Goal: Navigation & Orientation: Find specific page/section

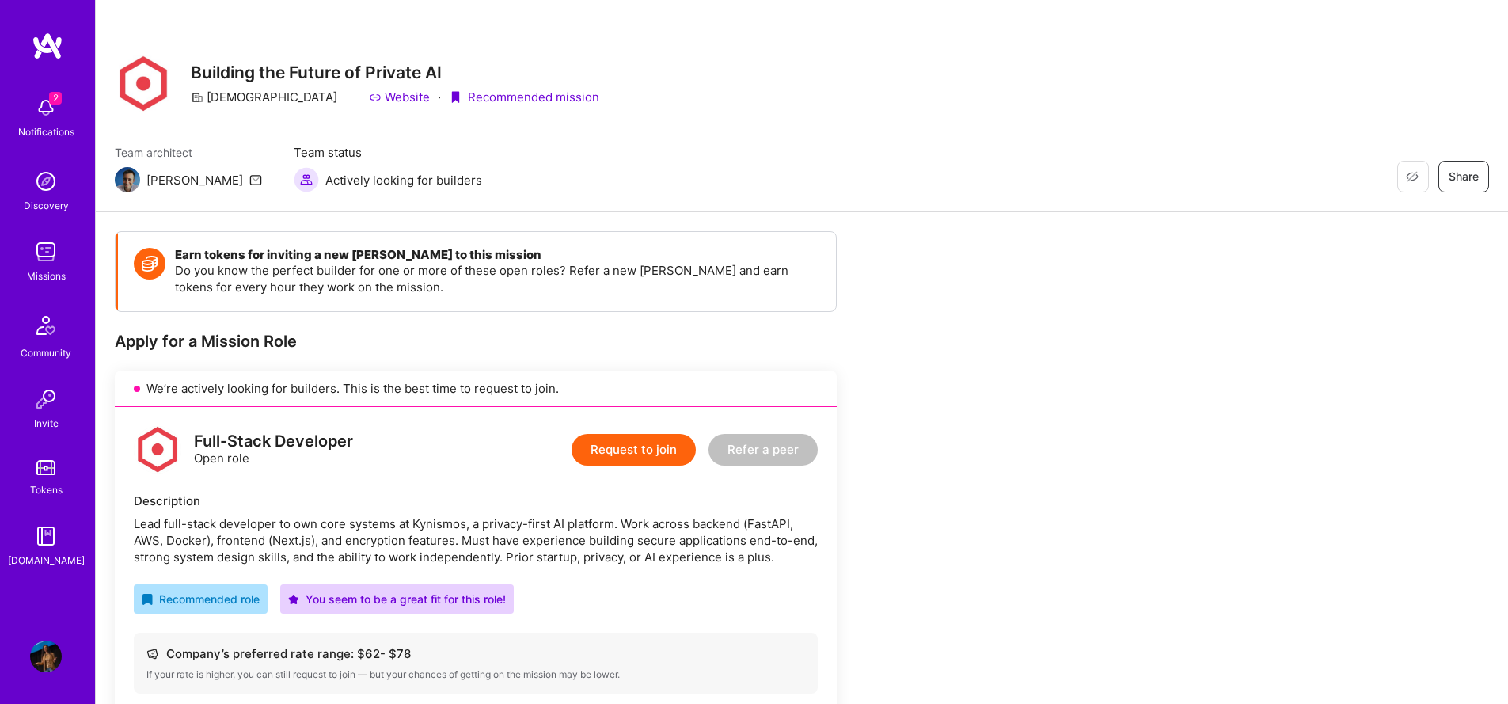
click at [54, 254] on img at bounding box center [46, 252] width 32 height 32
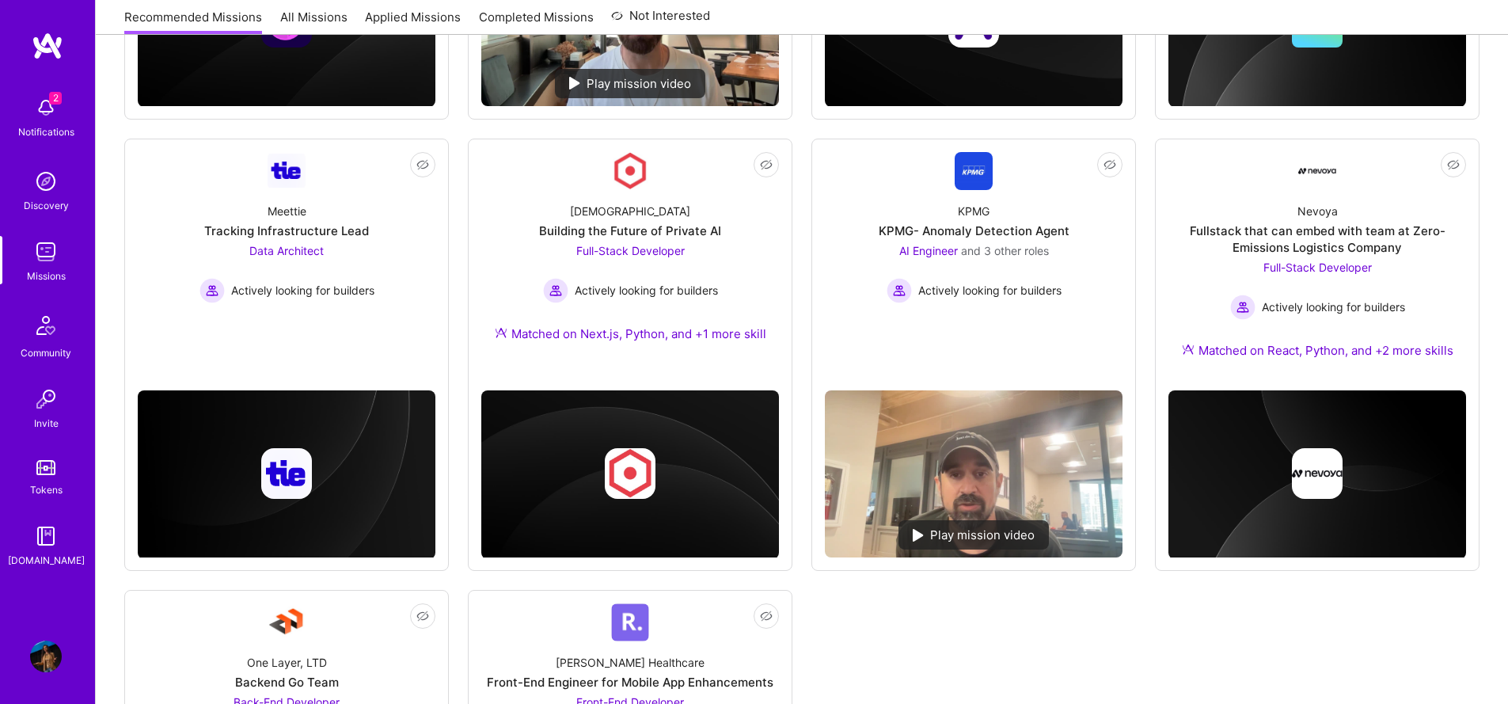
scroll to position [576, 0]
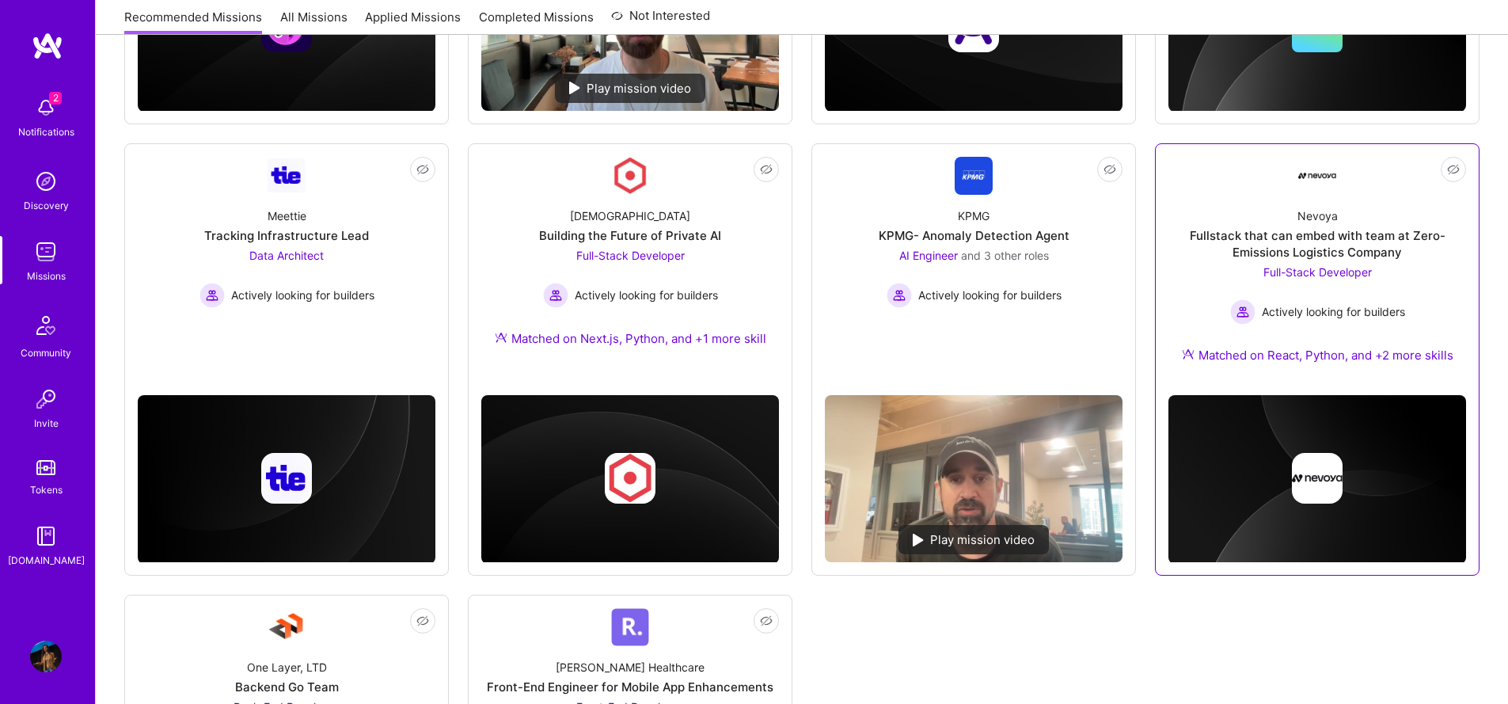
click at [1188, 174] on link "Not Interested Nevoya Fullstack that can embed with team at Zero-Emissions Logi…" at bounding box center [1318, 270] width 298 height 226
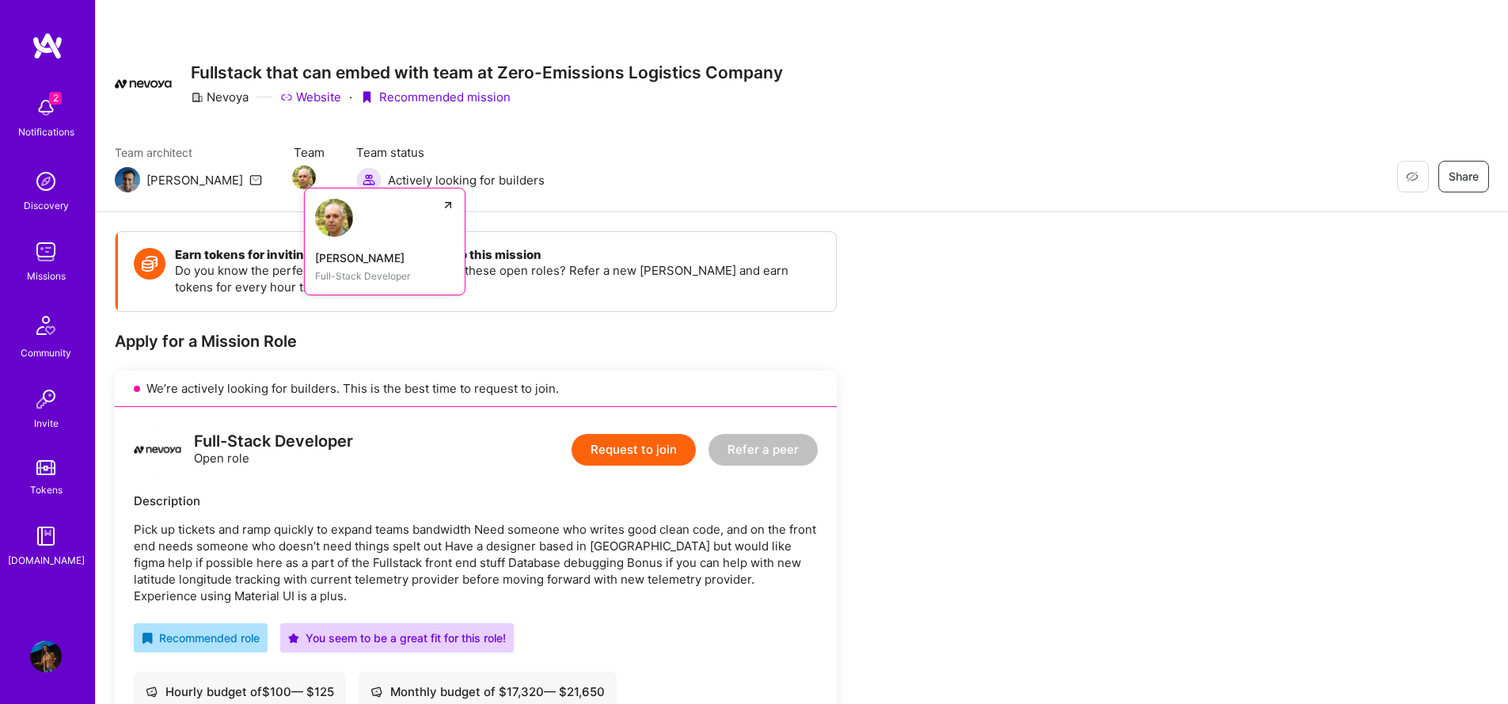
click at [315, 227] on img at bounding box center [334, 218] width 38 height 38
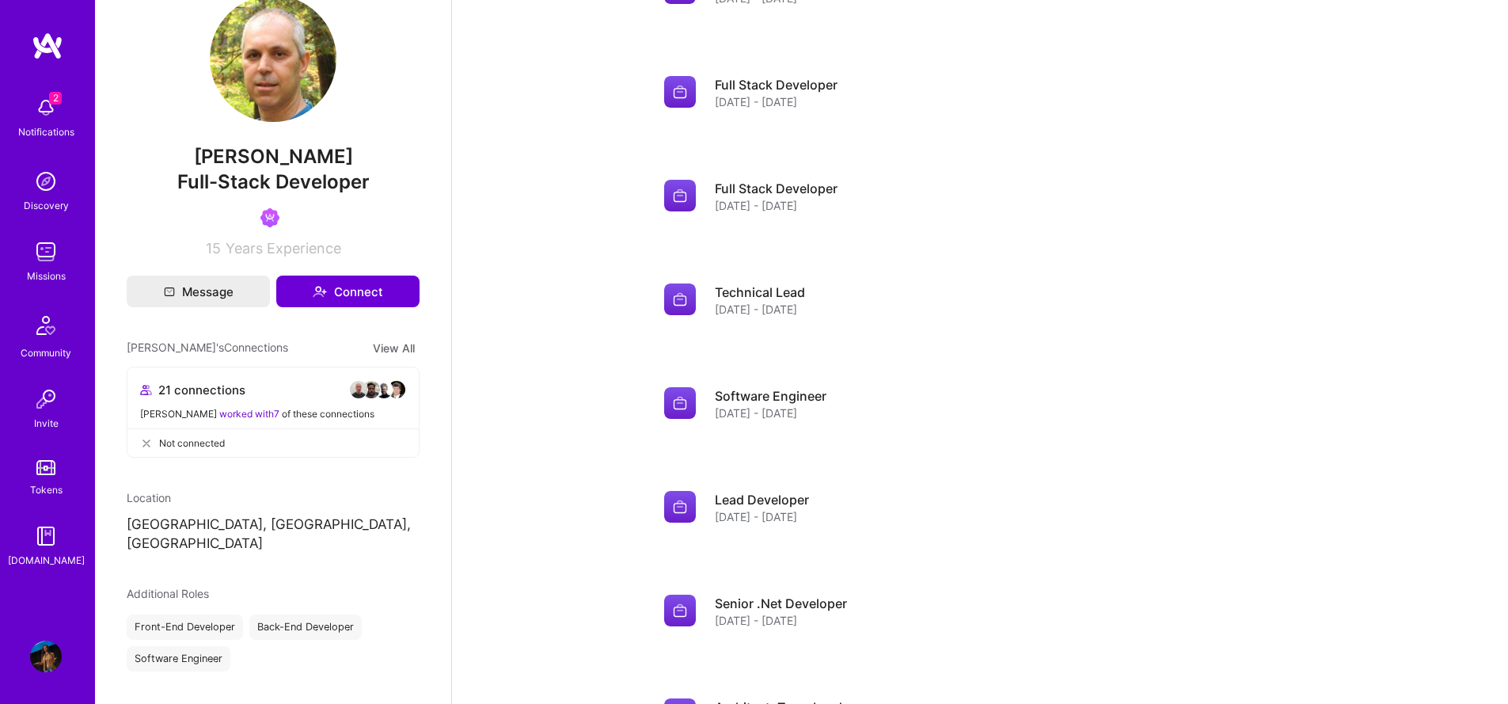
scroll to position [1766, 0]
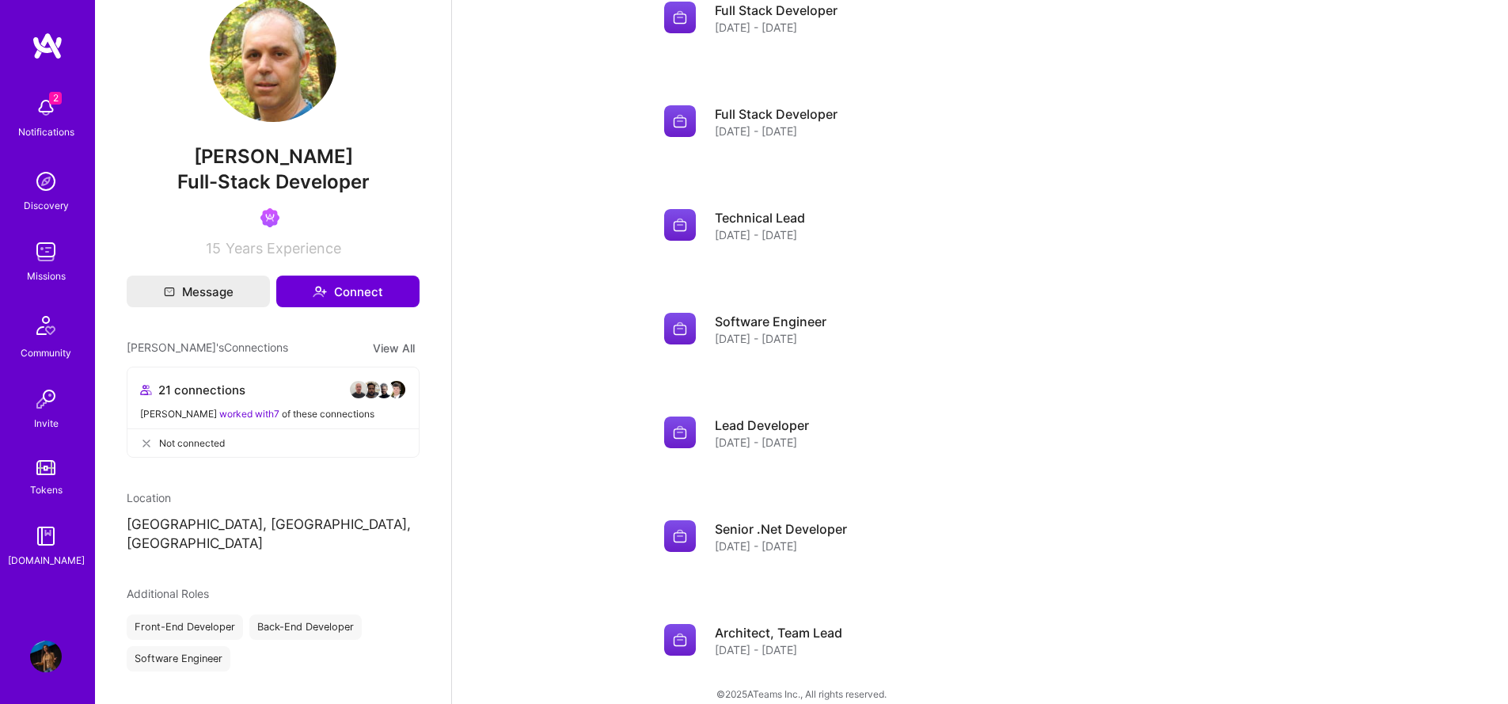
click at [67, 104] on div "2 Notifications" at bounding box center [46, 116] width 98 height 55
click at [52, 252] on img at bounding box center [46, 252] width 32 height 32
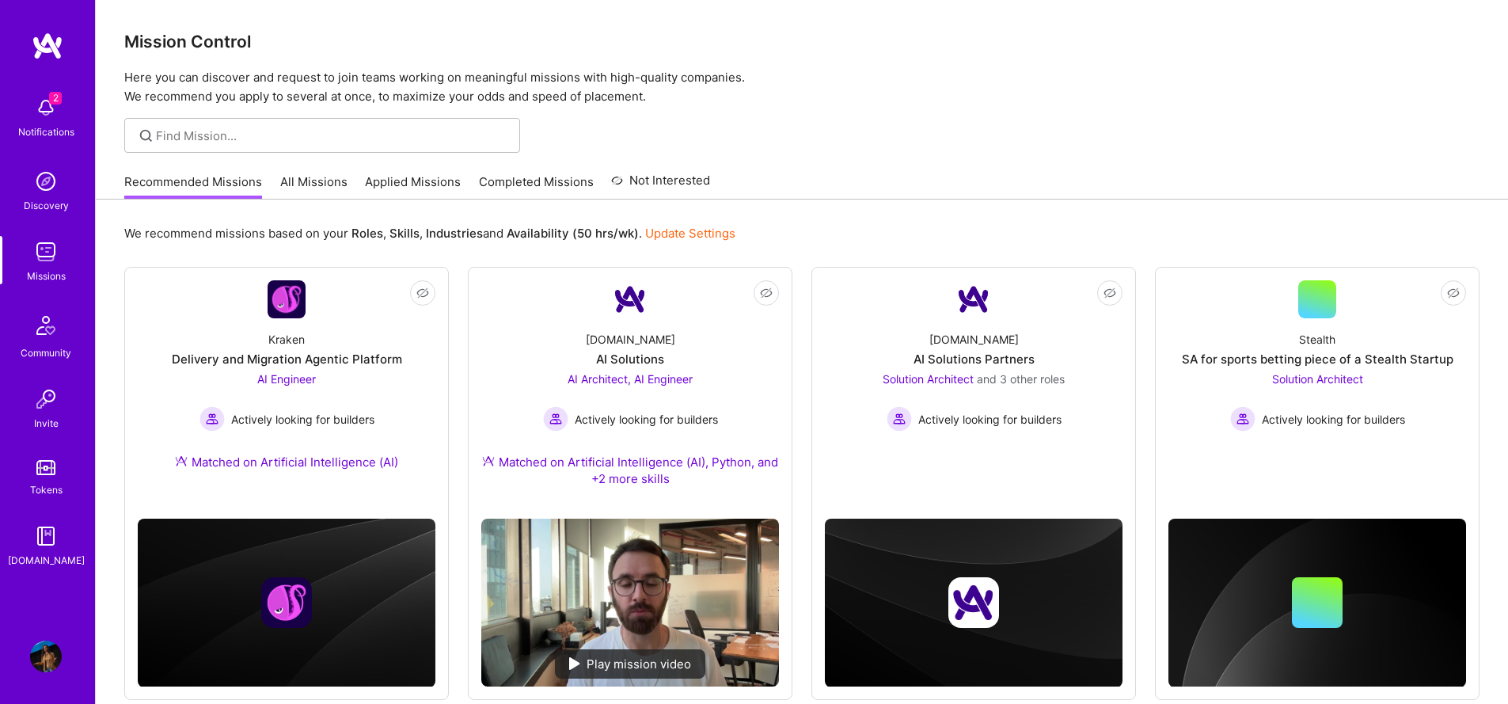
click at [418, 168] on div "Recommended Missions All Missions Applied Missions Completed Missions Not Inter…" at bounding box center [417, 182] width 586 height 34
click at [416, 178] on link "Applied Missions" at bounding box center [413, 186] width 96 height 26
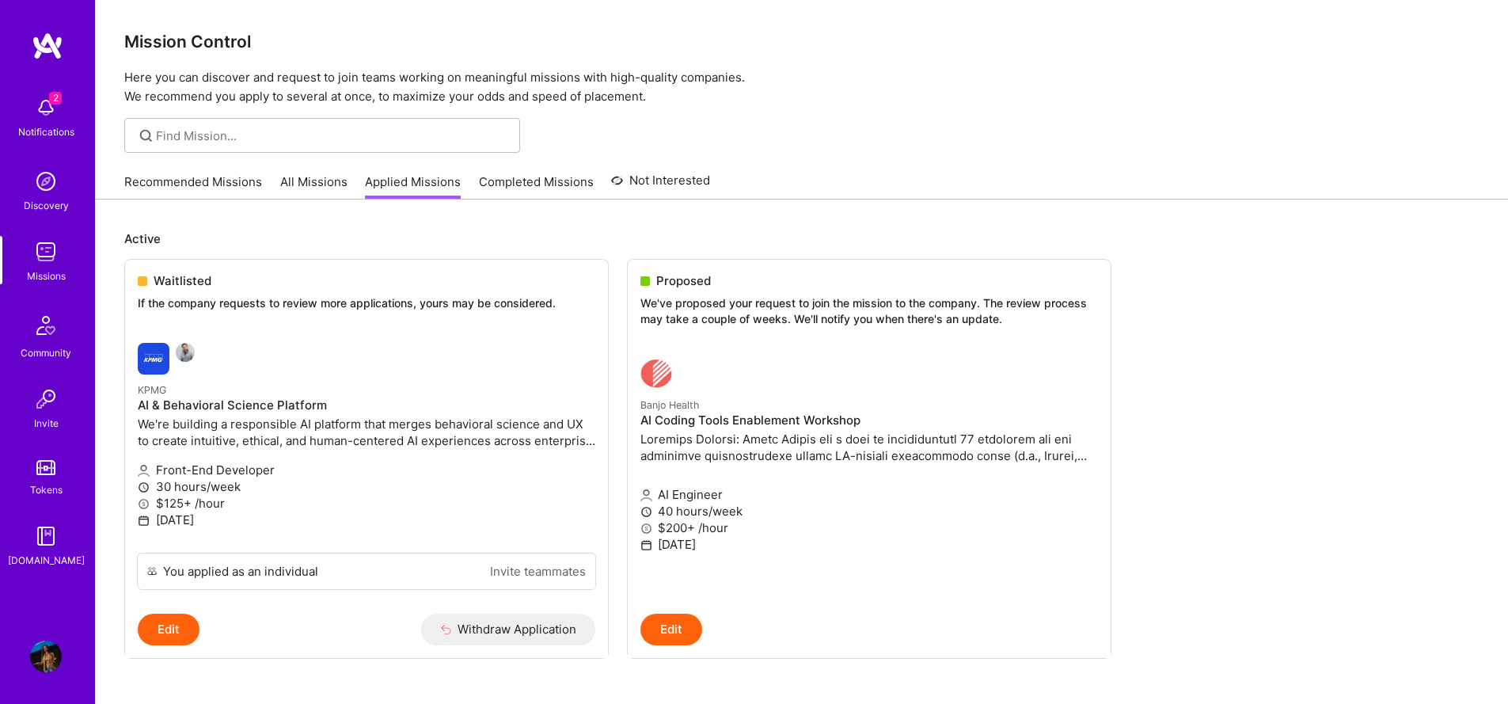
click at [56, 124] on div "Notifications" at bounding box center [46, 132] width 56 height 17
click at [62, 124] on div "2 Notifications Discovery Missions Community Invite Tokens [DOMAIN_NAME]" at bounding box center [47, 329] width 95 height 480
